Goal: Navigation & Orientation: Find specific page/section

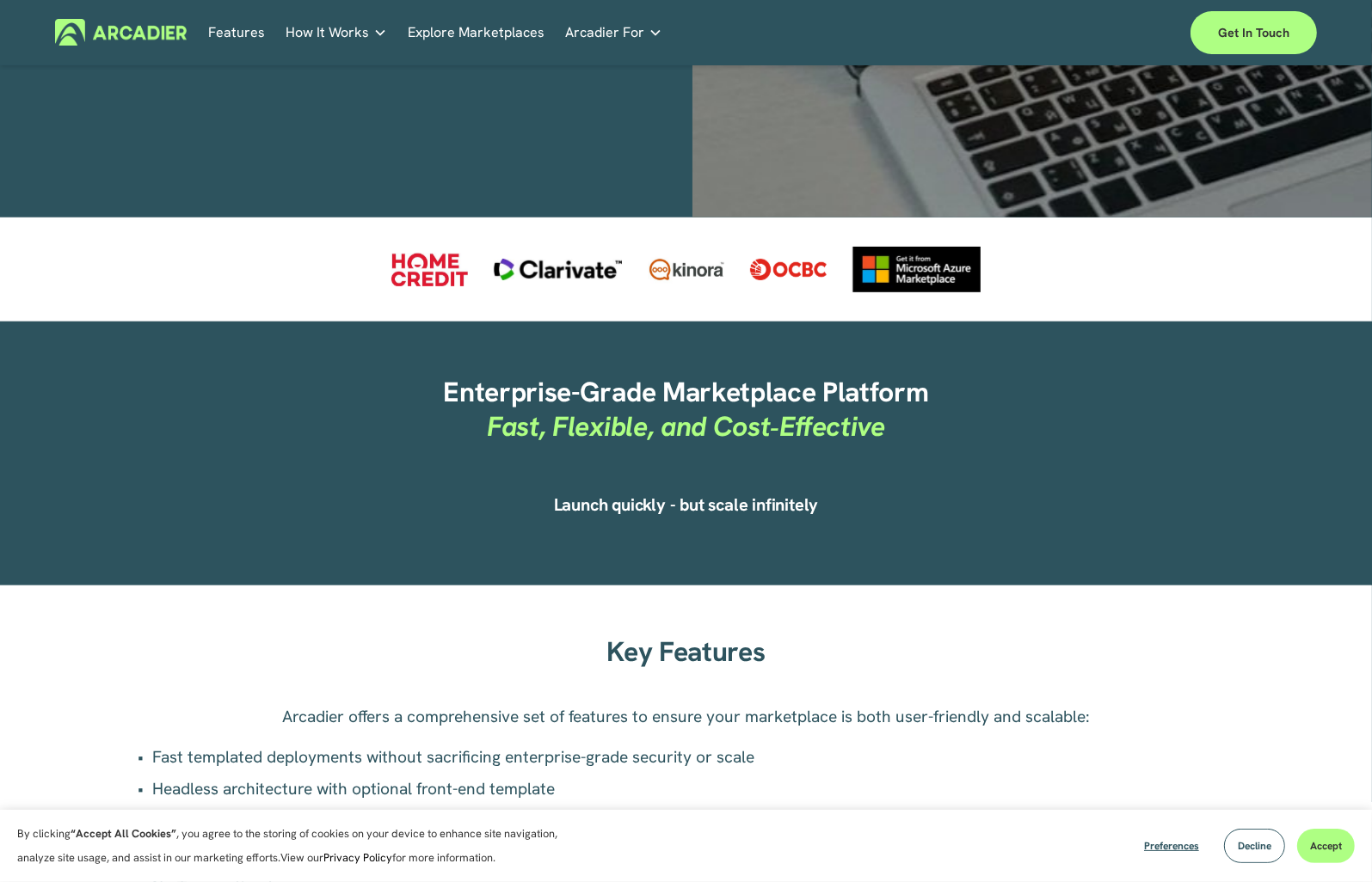
scroll to position [602, 0]
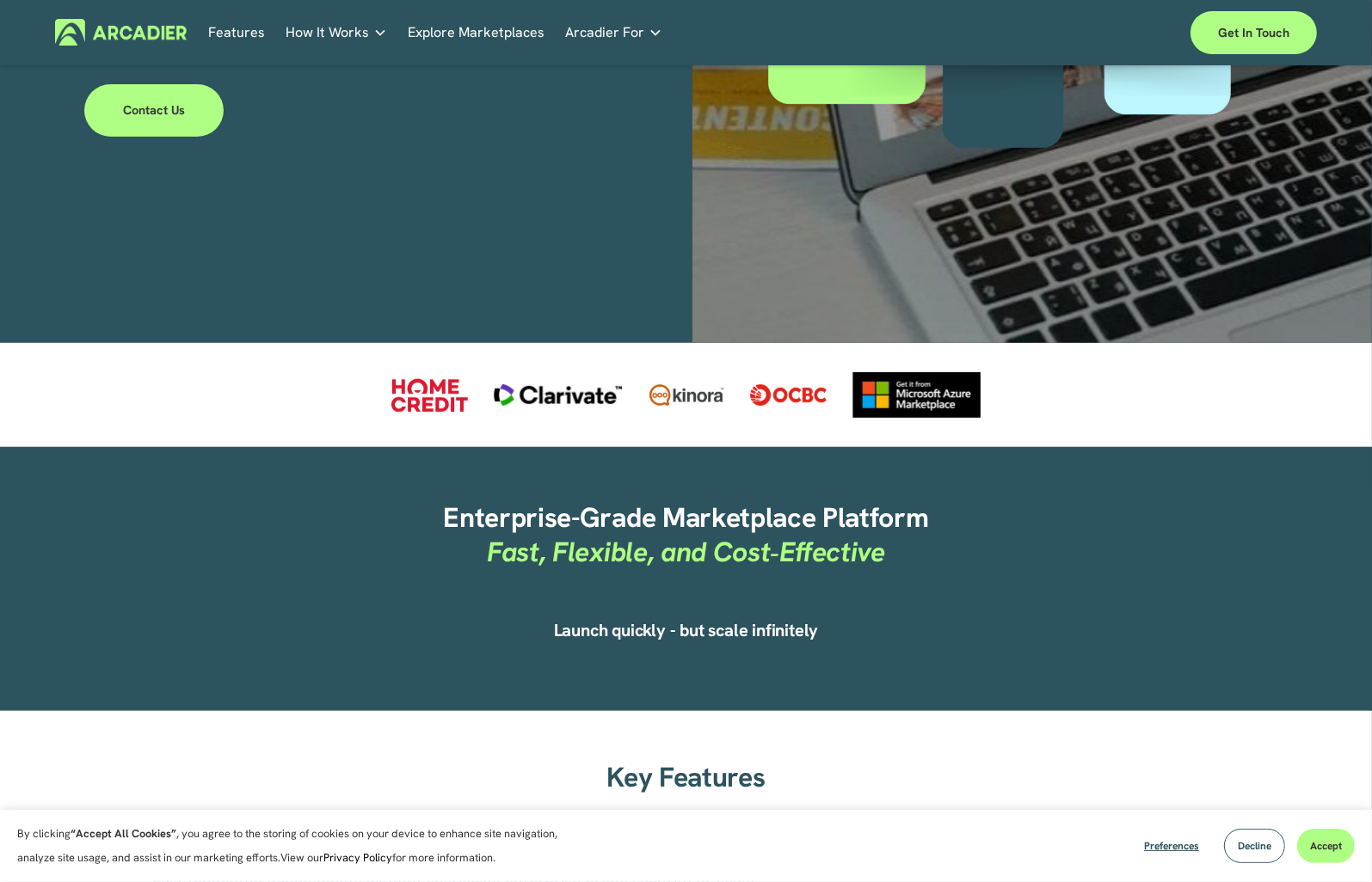
click at [503, 29] on link "Explore Marketplaces" at bounding box center [476, 32] width 137 height 27
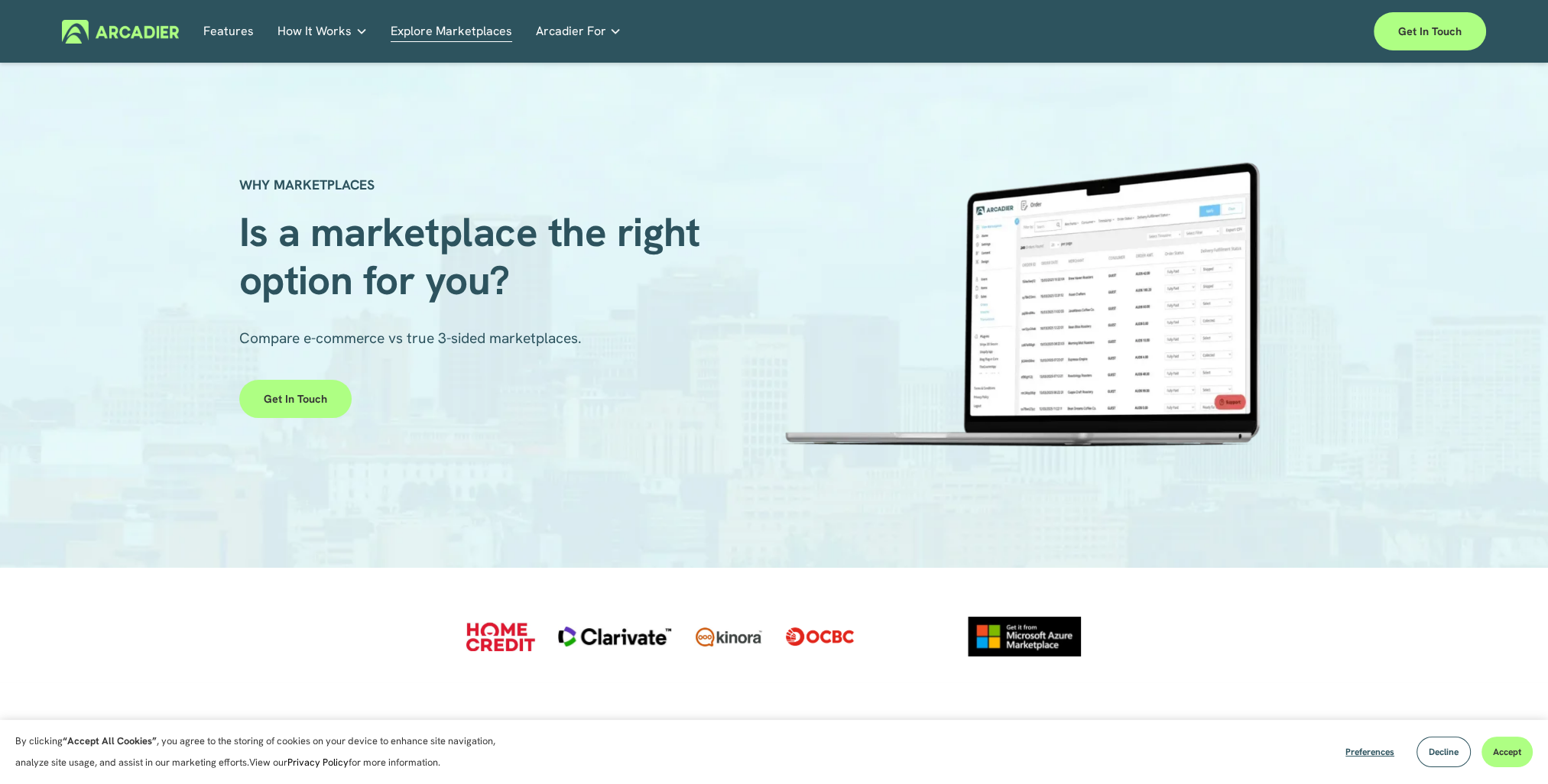
click at [232, 29] on link "Features" at bounding box center [228, 31] width 50 height 24
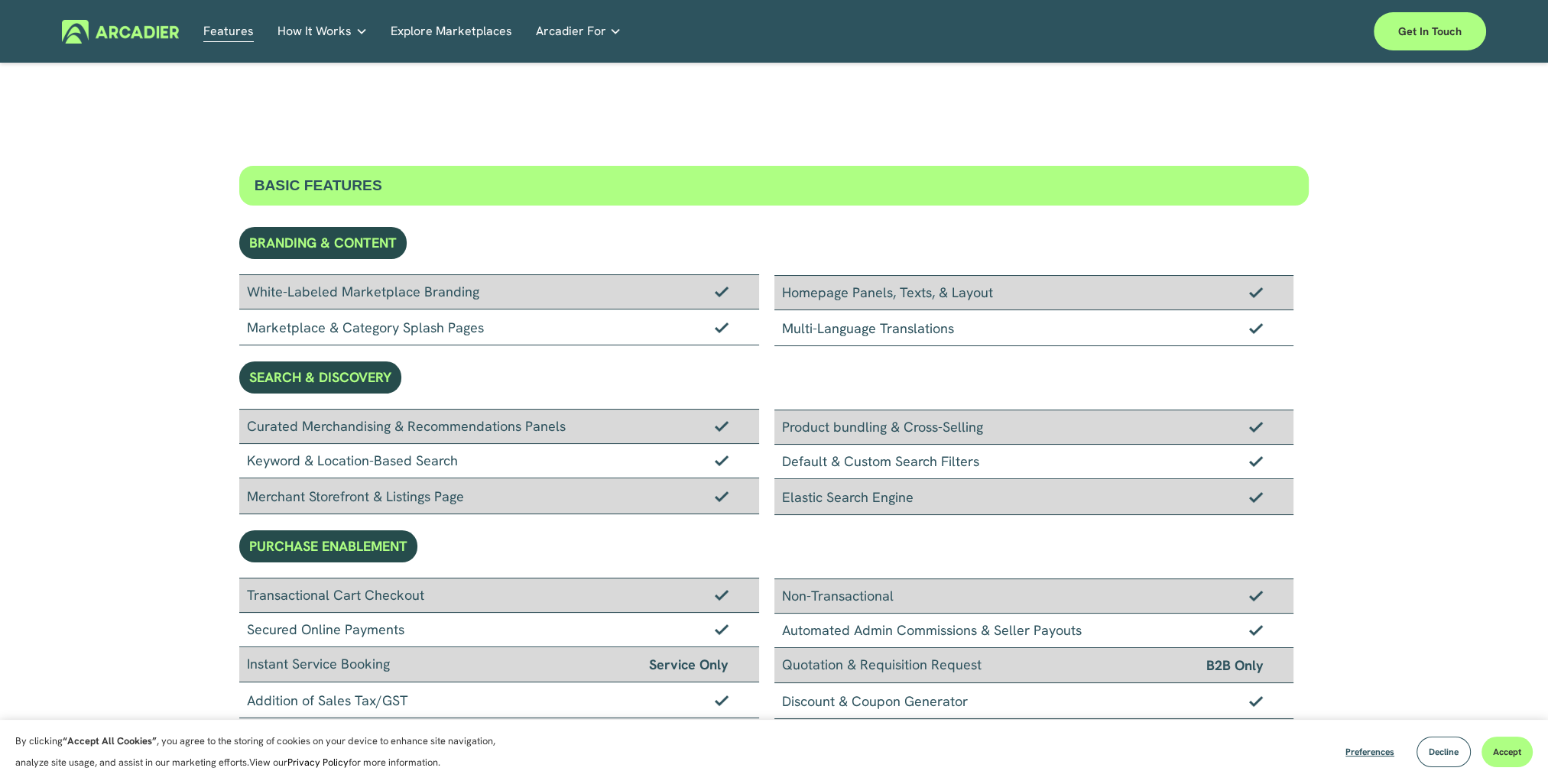
click at [442, 28] on link "Explore Marketplaces" at bounding box center [451, 31] width 121 height 24
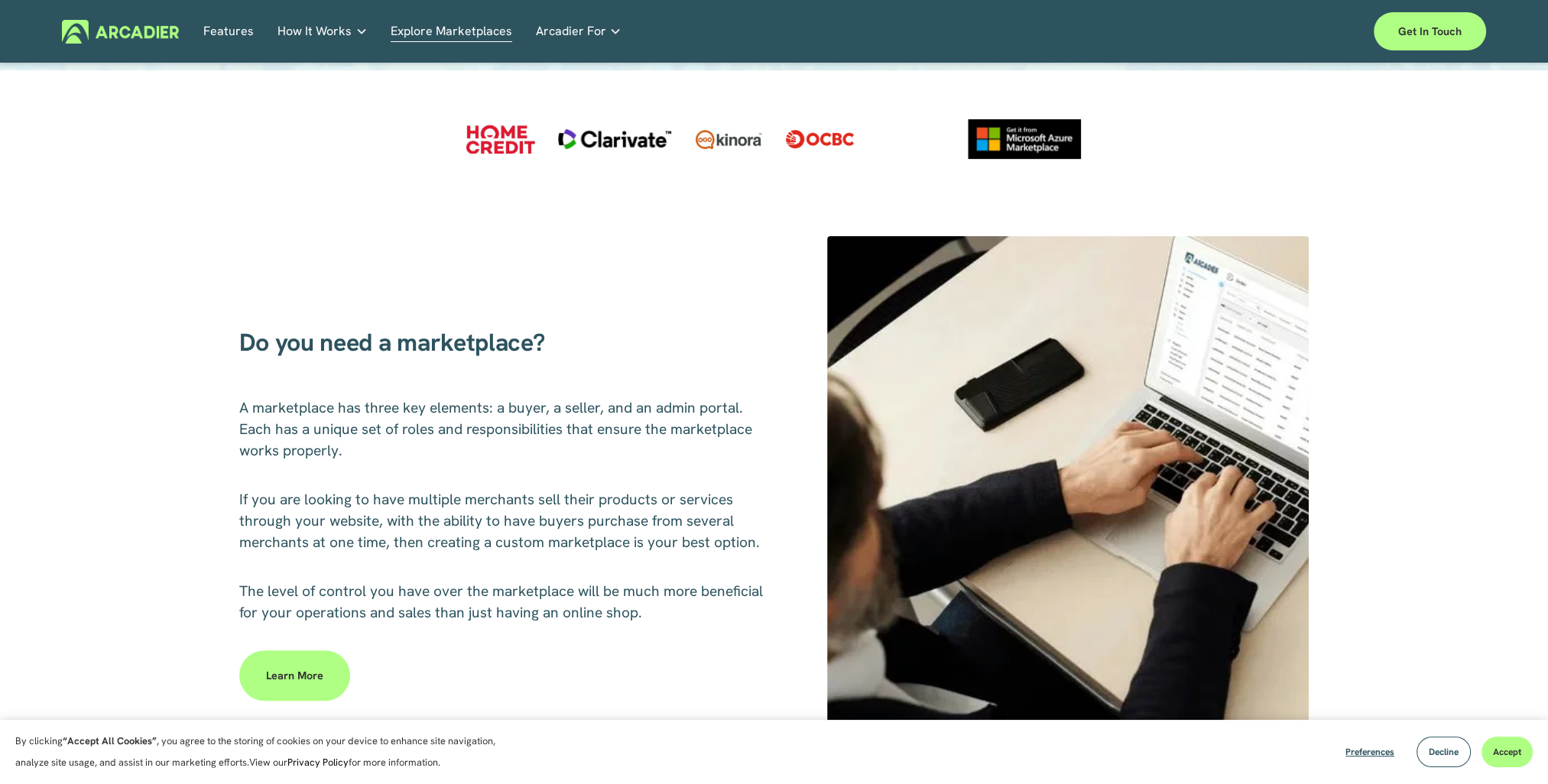
scroll to position [459, 0]
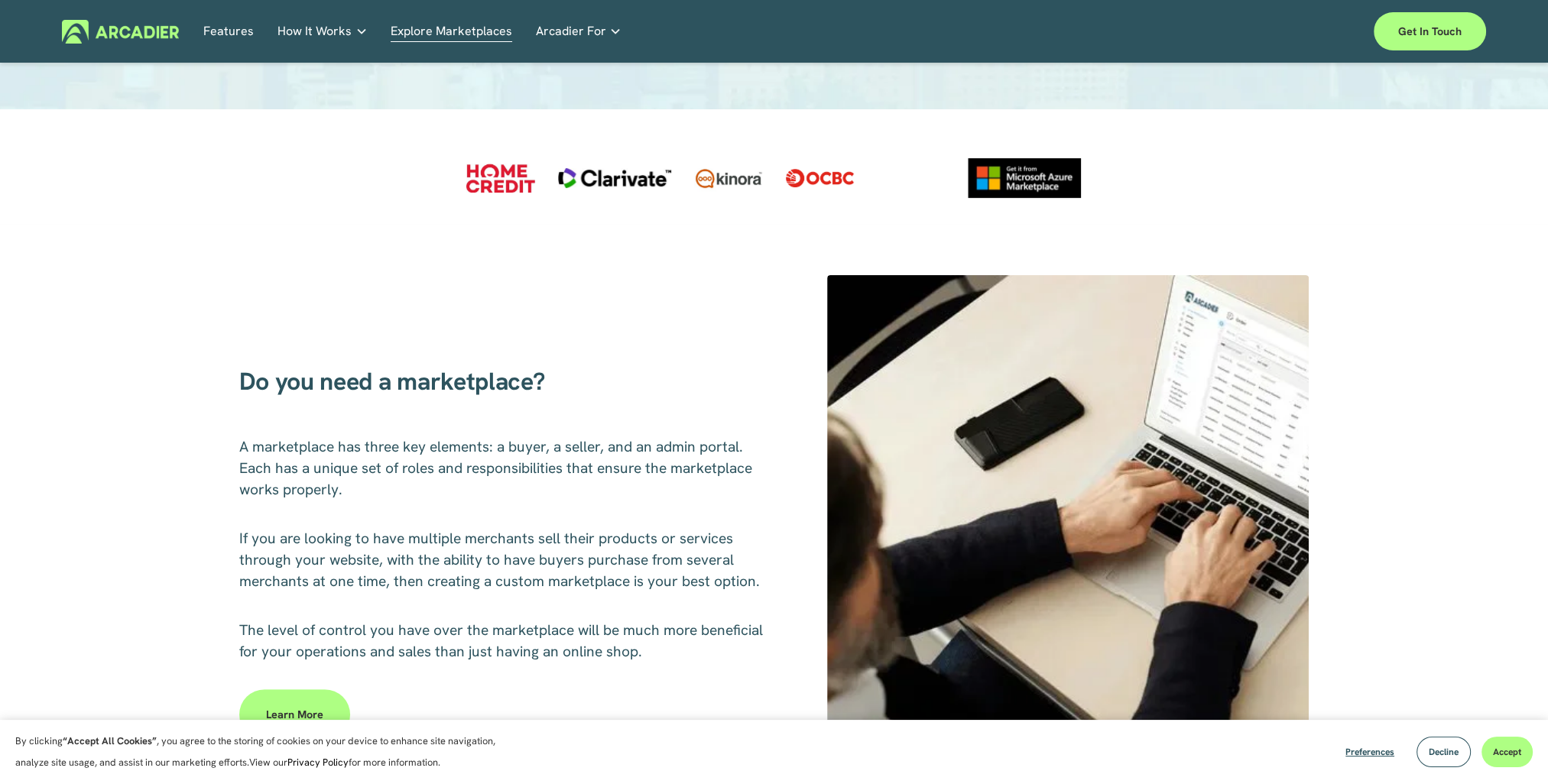
click at [519, 183] on div at bounding box center [500, 177] width 68 height 29
click at [623, 179] on div at bounding box center [615, 177] width 114 height 19
click at [836, 182] on div at bounding box center [820, 178] width 68 height 18
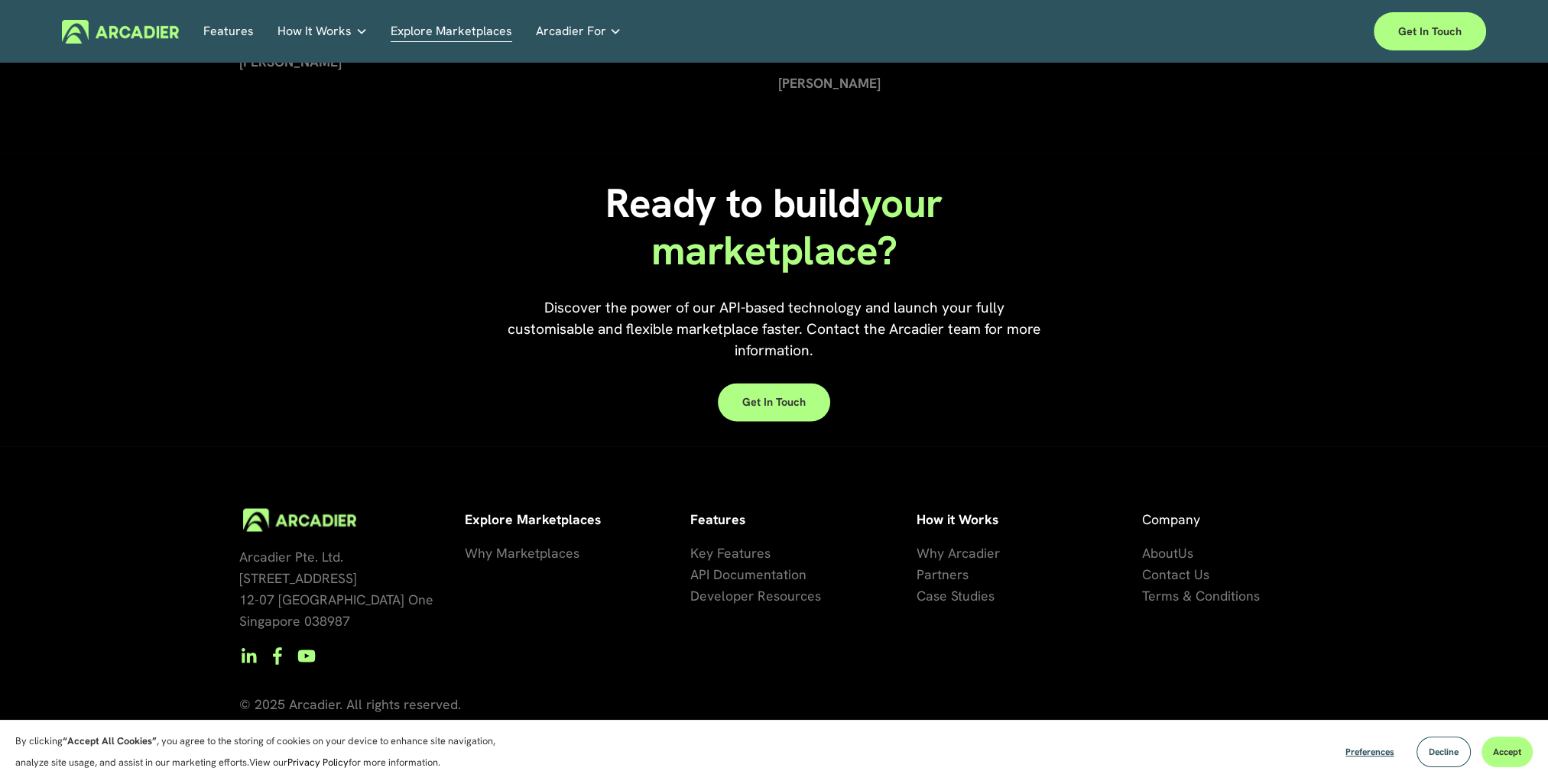
scroll to position [3456, 0]
